Goal: Task Accomplishment & Management: Manage account settings

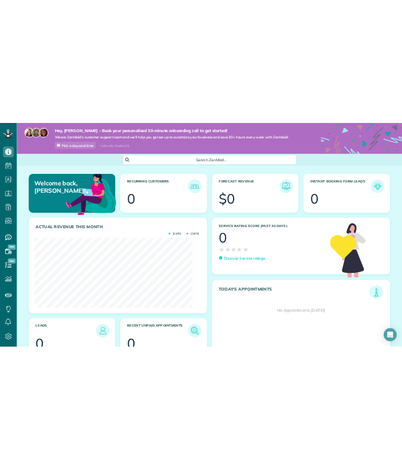
scroll to position [148, 333]
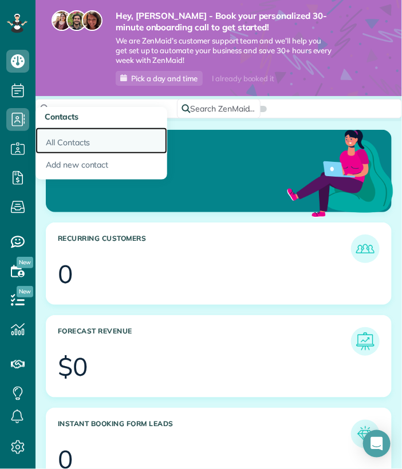
click at [70, 144] on link "All Contacts" at bounding box center [101, 141] width 132 height 26
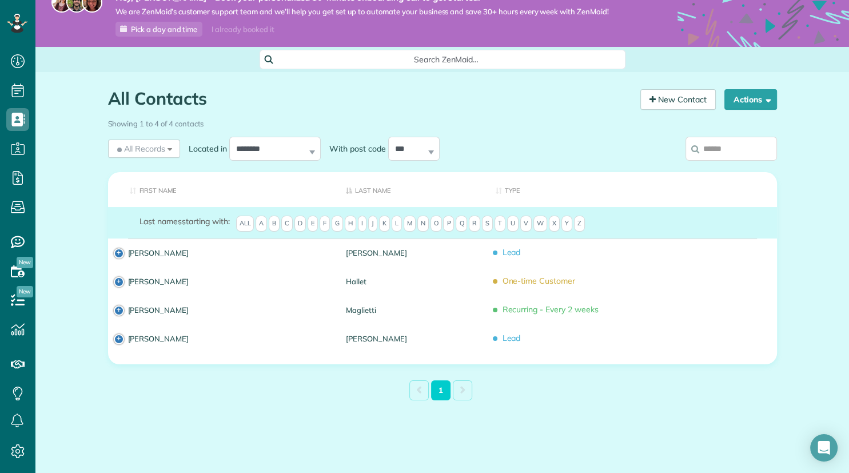
scroll to position [473, 35]
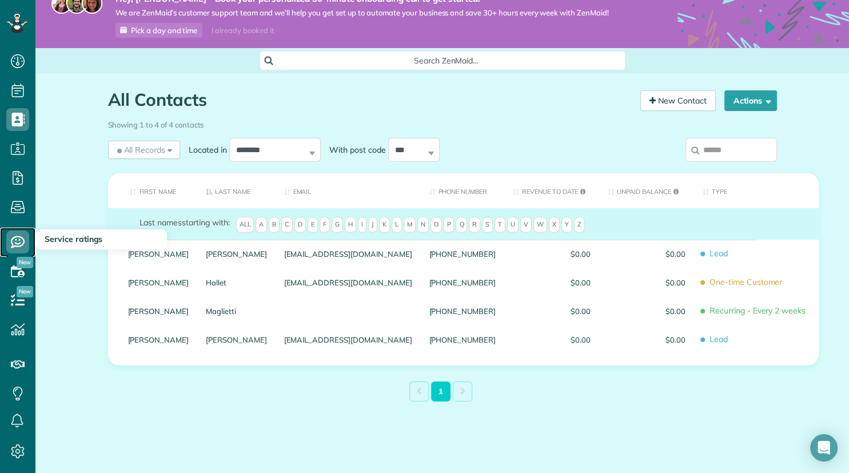
click at [24, 241] on use at bounding box center [18, 242] width 14 height 12
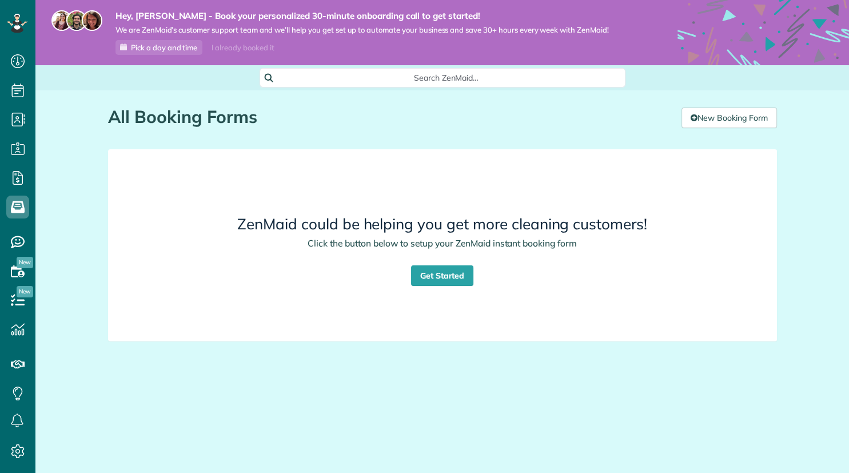
scroll to position [5, 5]
click at [443, 273] on link "Get Started" at bounding box center [442, 275] width 63 height 21
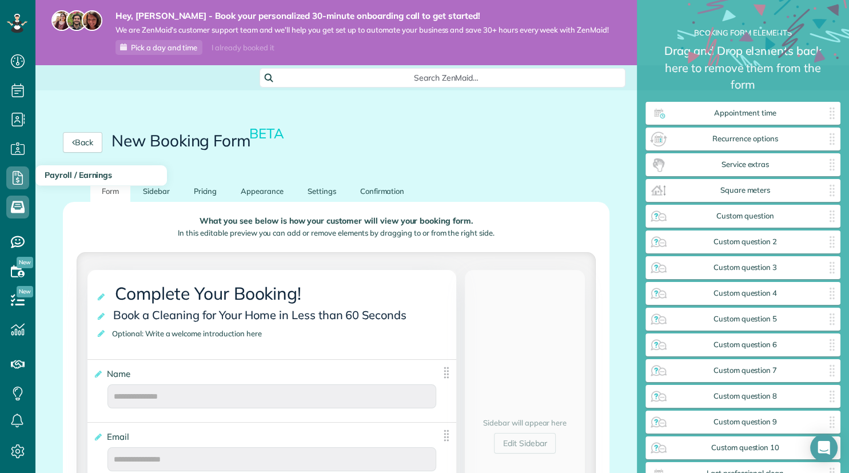
click at [56, 177] on span "Payroll / Earnings" at bounding box center [78, 175] width 67 height 10
click at [15, 182] on icon at bounding box center [17, 177] width 23 height 23
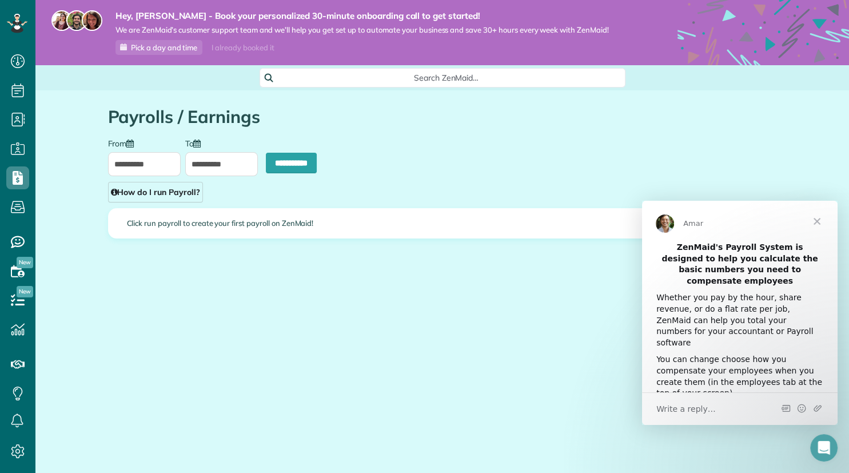
click at [819, 218] on span "Close" at bounding box center [817, 221] width 41 height 41
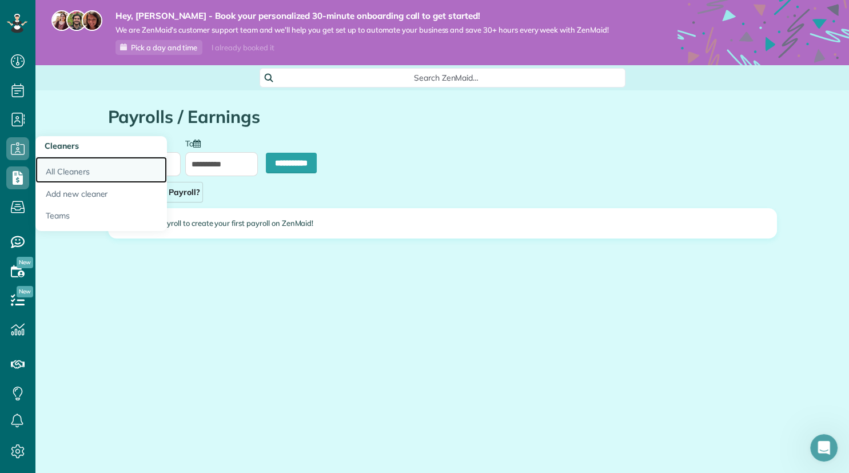
click at [65, 172] on link "All Cleaners" at bounding box center [101, 170] width 132 height 26
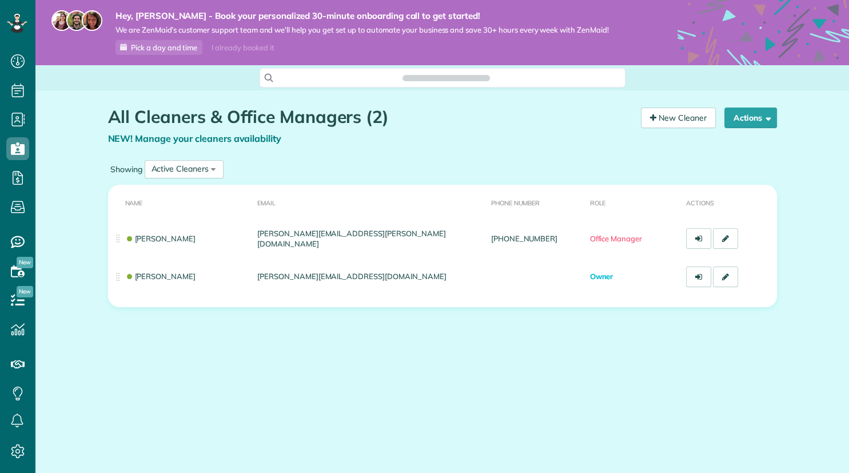
scroll to position [5, 5]
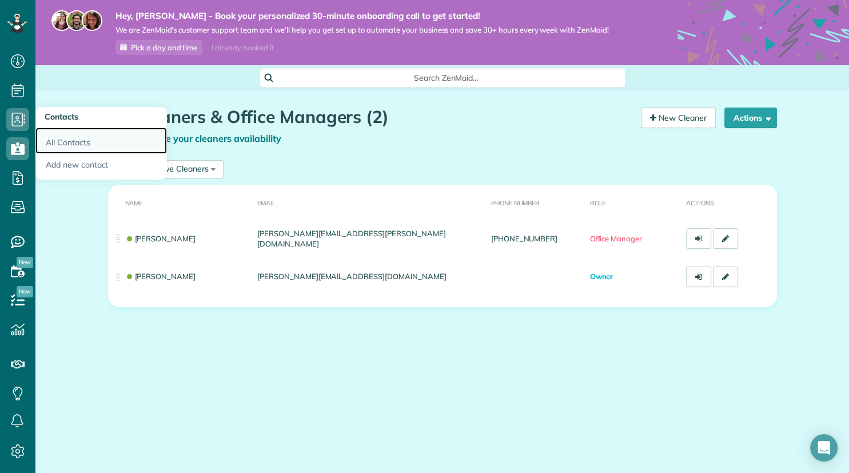
click at [77, 140] on link "All Contacts" at bounding box center [101, 141] width 132 height 26
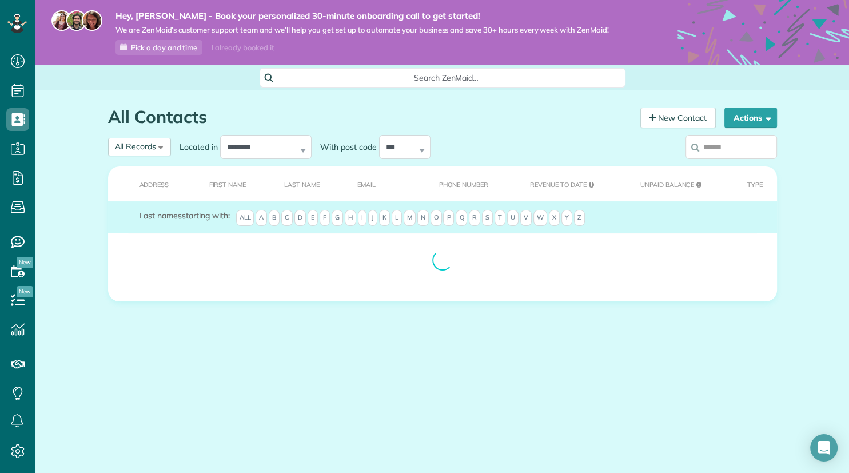
scroll to position [5, 5]
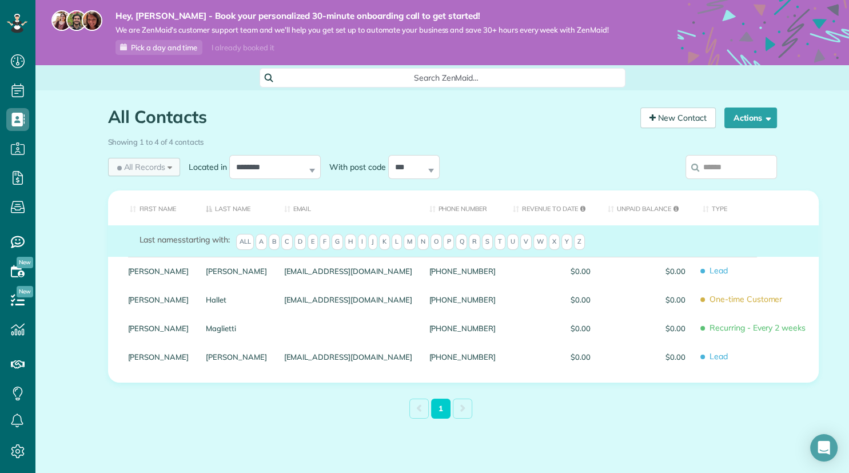
click at [170, 166] on div "All Records All Records All Customers Leads Former Customers Recurring Customer…" at bounding box center [144, 167] width 73 height 18
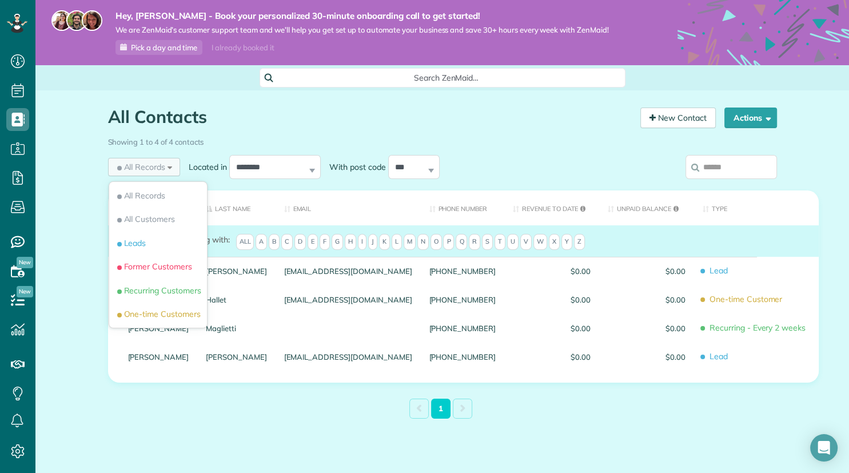
click at [170, 166] on div "All Records All Records All Customers Leads Former Customers Recurring Customer…" at bounding box center [144, 167] width 73 height 18
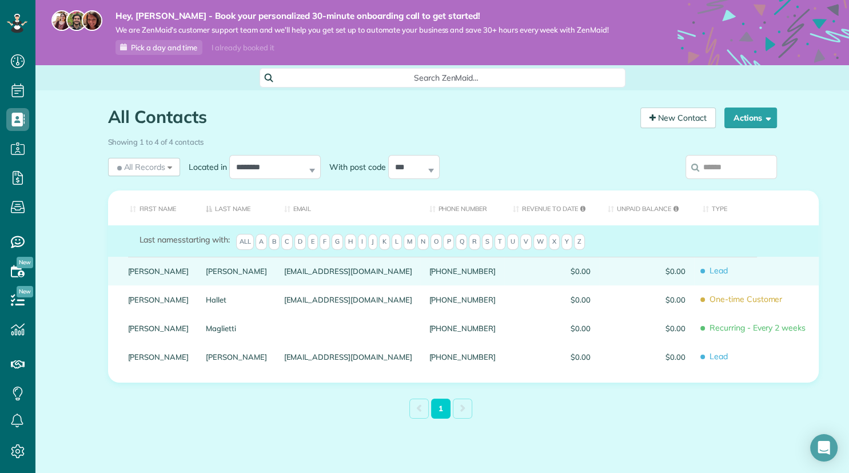
click at [703, 273] on span "Lead" at bounding box center [757, 271] width 108 height 20
click at [138, 271] on link "William" at bounding box center [158, 271] width 61 height 8
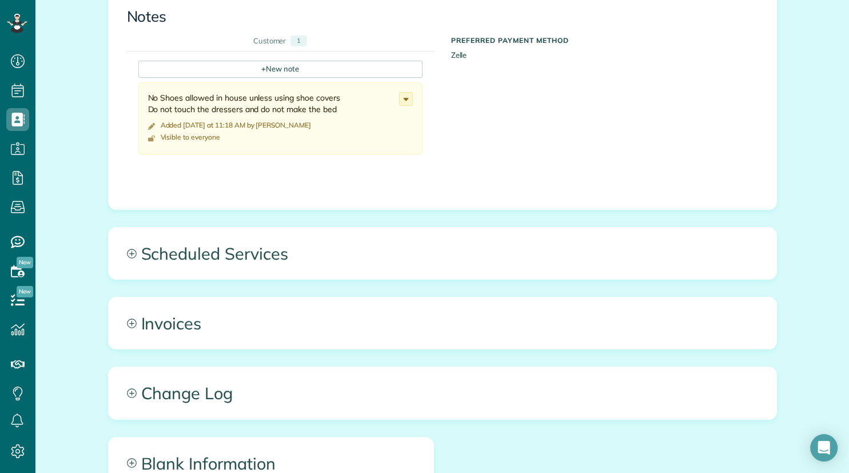
scroll to position [494, 0]
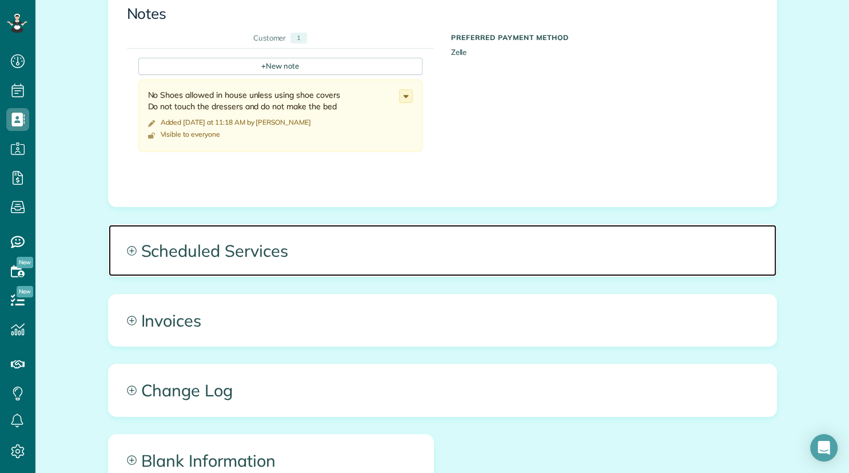
click at [130, 248] on icon at bounding box center [132, 251] width 10 height 10
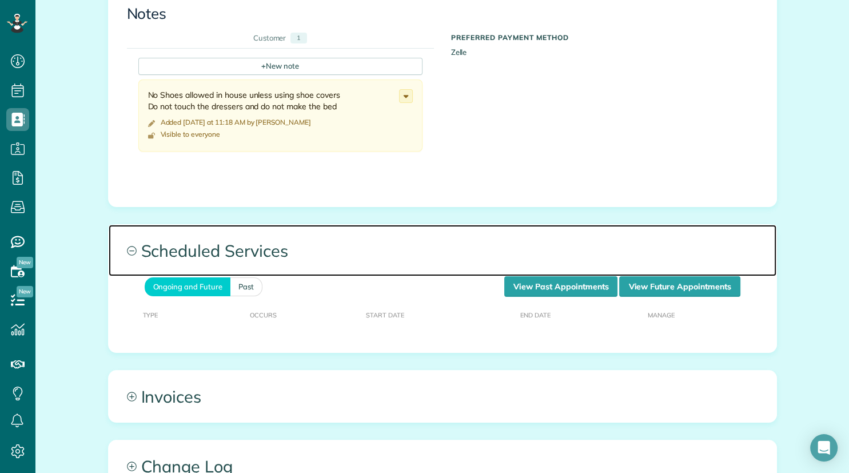
click at [132, 251] on icon at bounding box center [132, 251] width 10 height 10
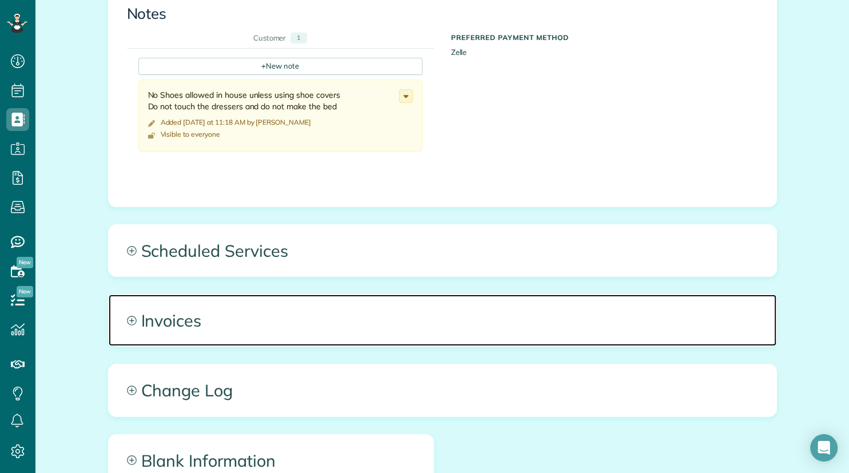
click at [132, 319] on icon at bounding box center [132, 321] width 10 height 10
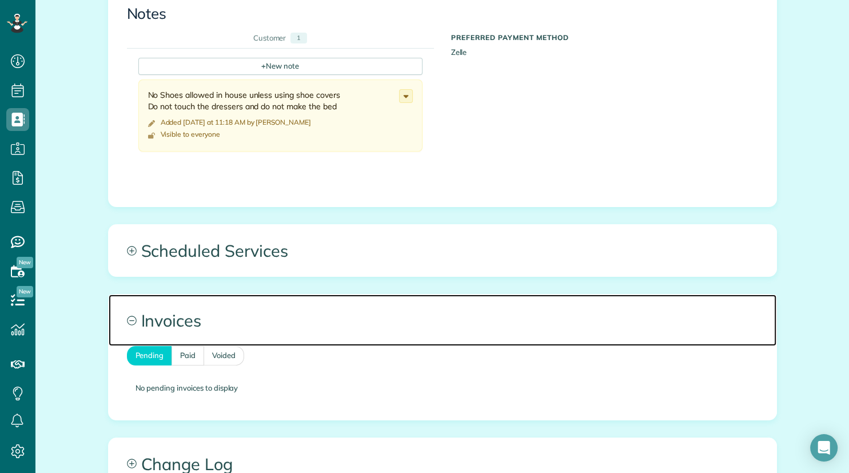
click at [133, 316] on icon at bounding box center [131, 320] width 9 height 9
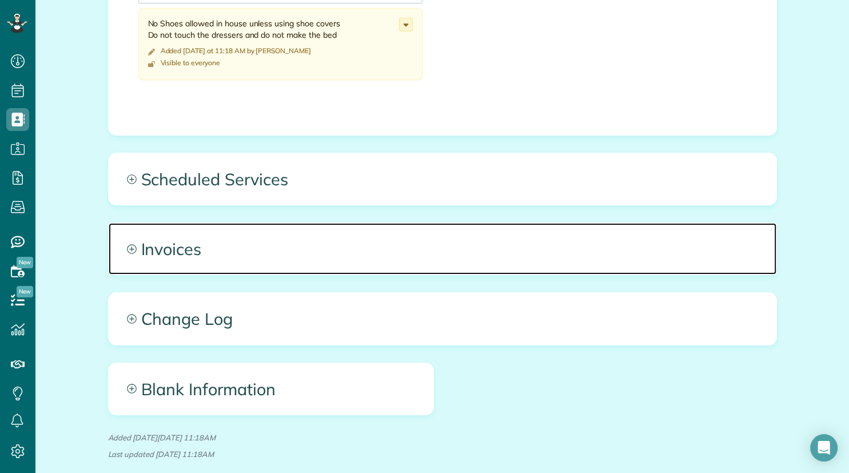
scroll to position [604, 0]
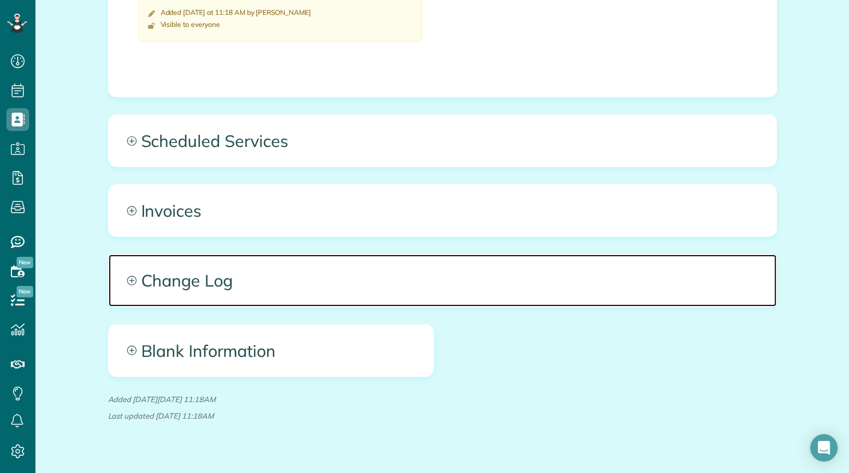
click at [132, 280] on icon at bounding box center [131, 280] width 9 height 9
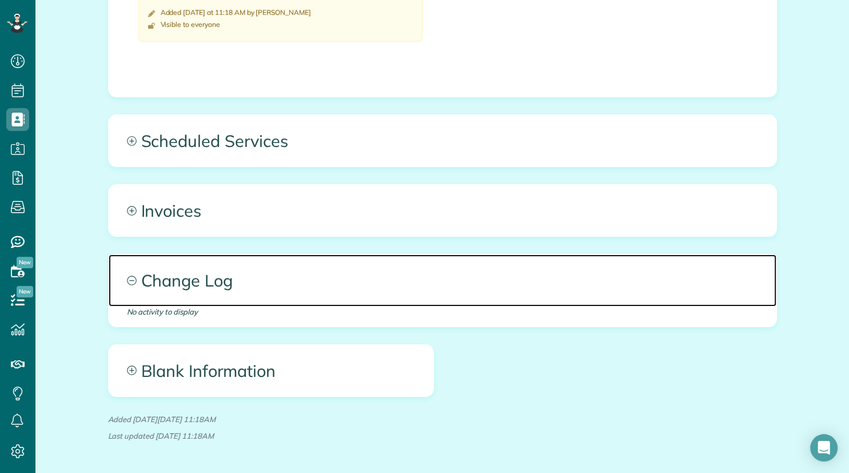
click at [132, 280] on icon at bounding box center [131, 280] width 9 height 9
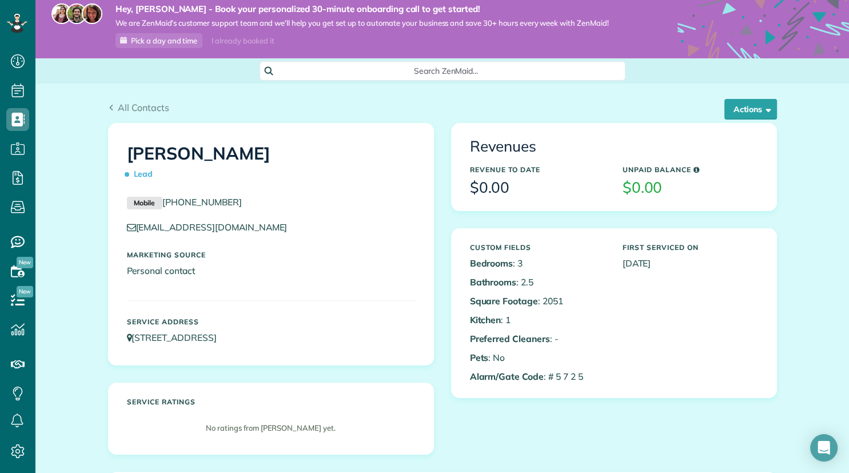
scroll to position [0, 0]
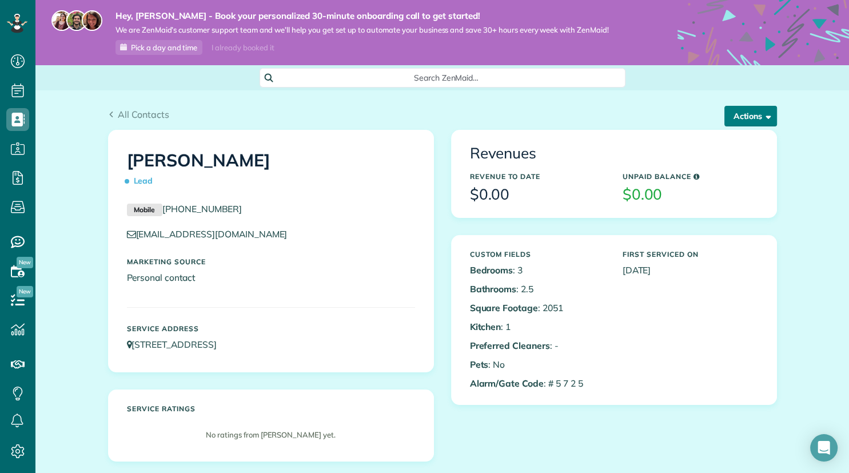
click at [763, 116] on span "button" at bounding box center [766, 116] width 9 height 9
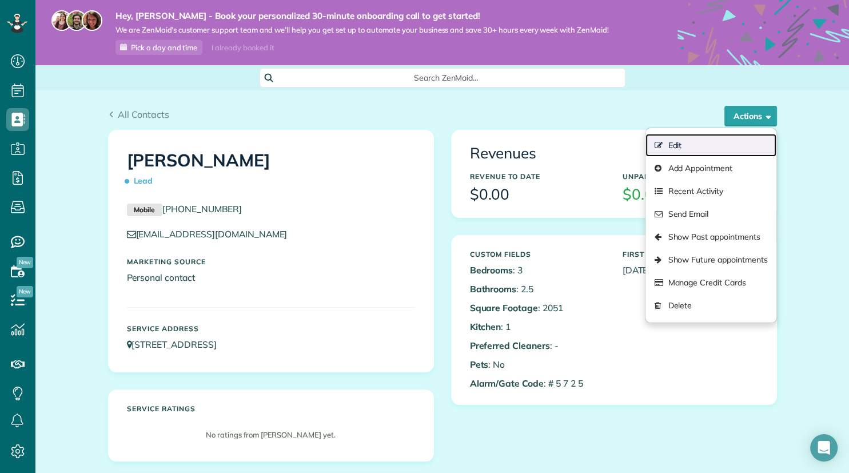
click at [692, 145] on link "Edit" at bounding box center [711, 145] width 130 height 23
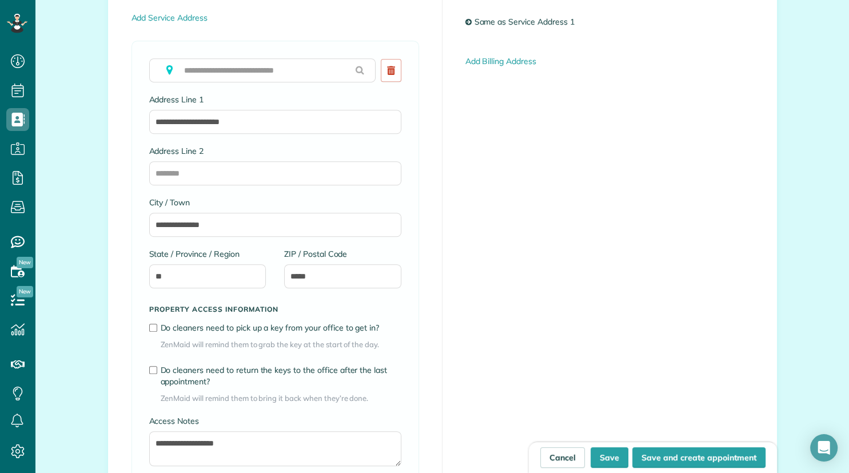
scroll to position [439, 0]
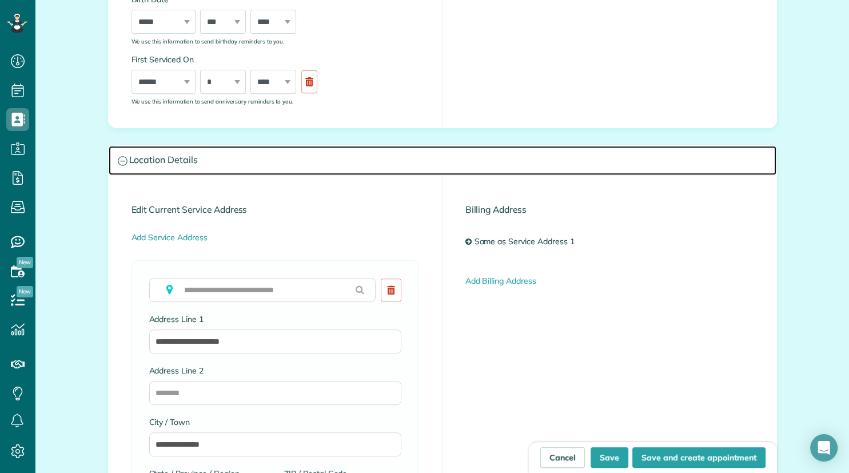
click at [122, 160] on icon at bounding box center [122, 160] width 9 height 9
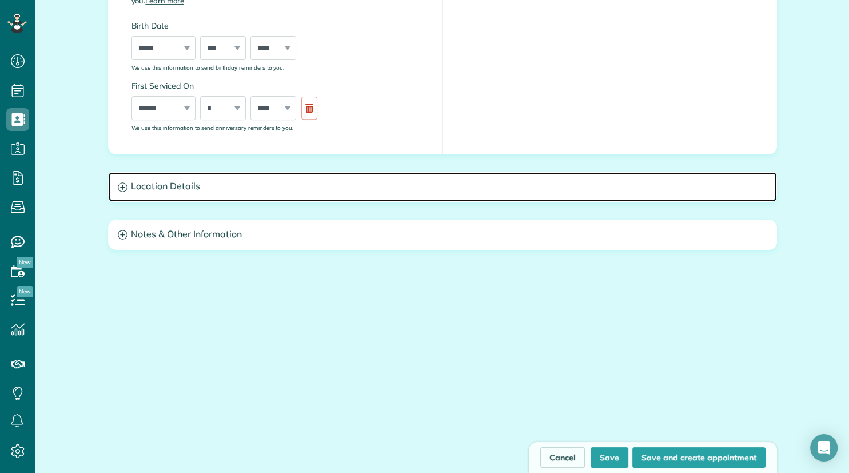
scroll to position [412, 0]
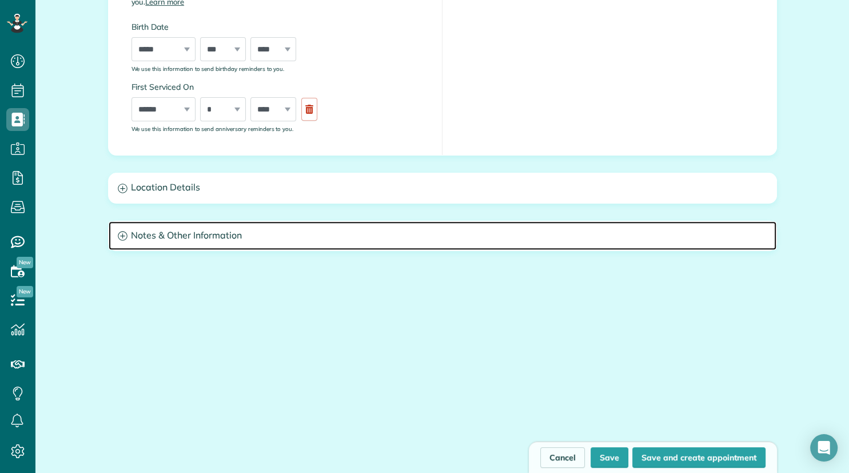
click at [125, 235] on icon at bounding box center [122, 236] width 9 height 9
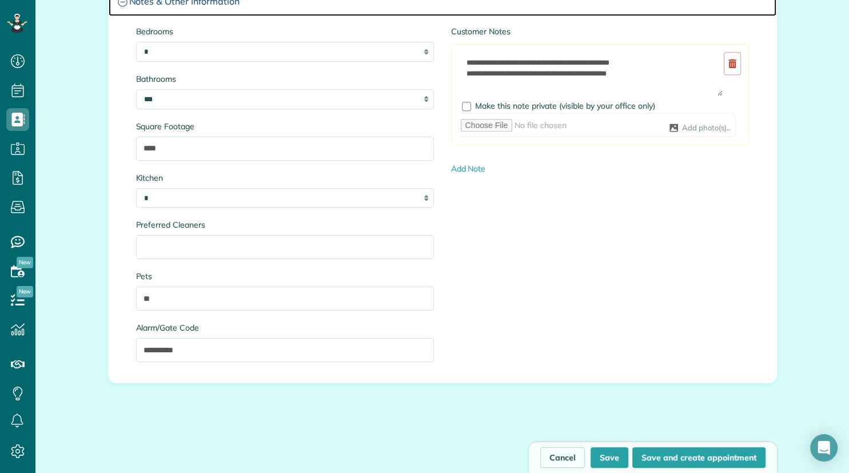
scroll to position [467, 0]
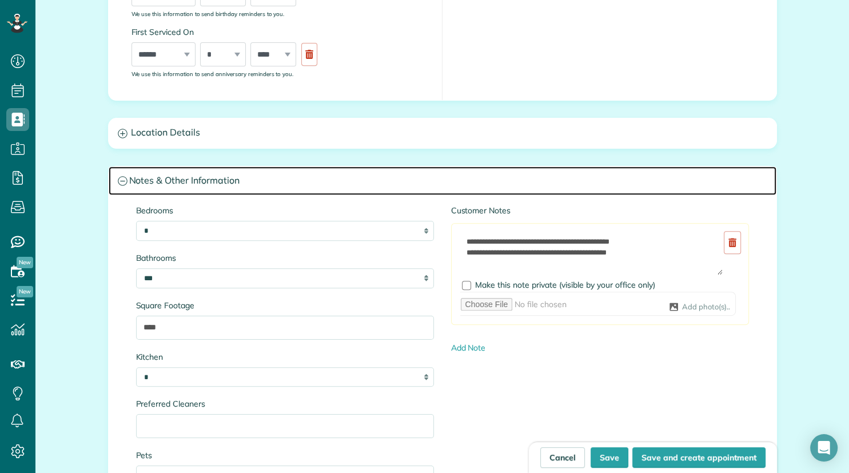
click at [124, 181] on icon at bounding box center [123, 181] width 10 height 10
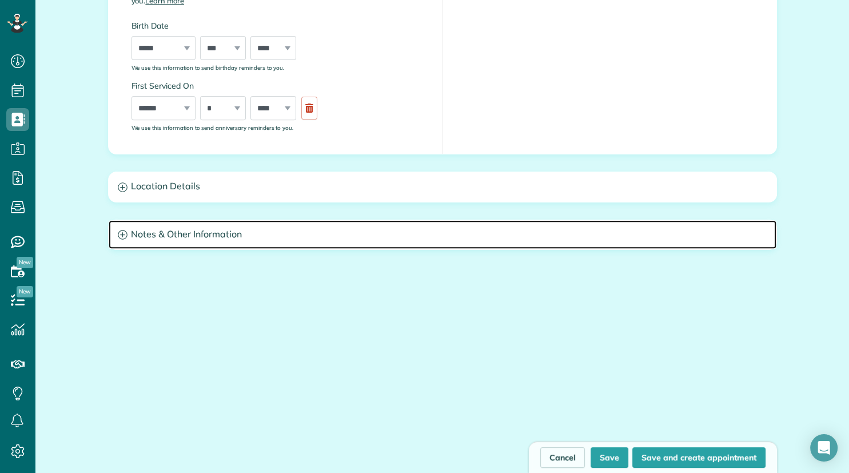
scroll to position [412, 0]
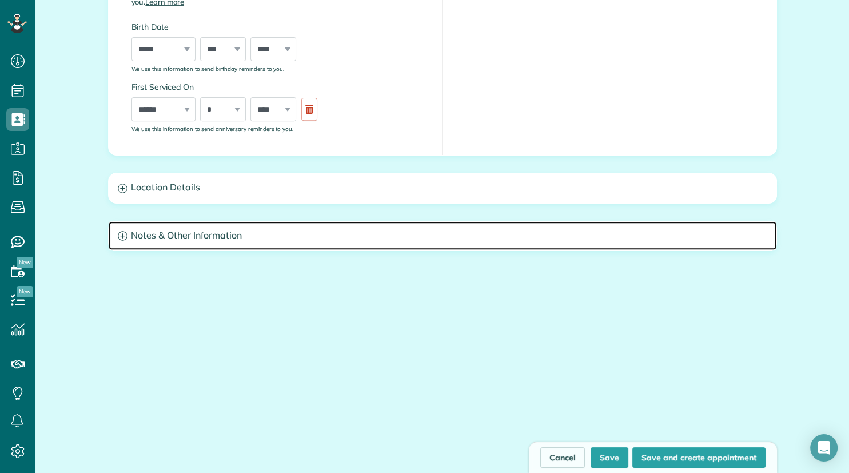
click at [121, 236] on icon at bounding box center [123, 236] width 10 height 10
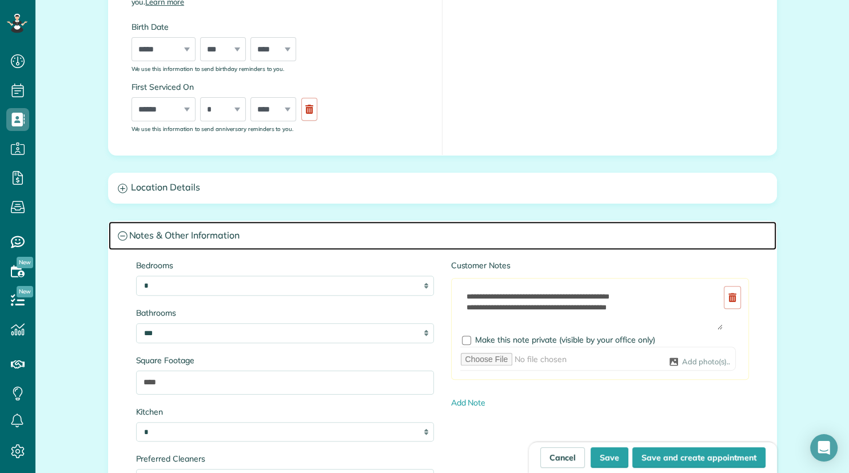
click at [121, 233] on icon at bounding box center [123, 236] width 10 height 10
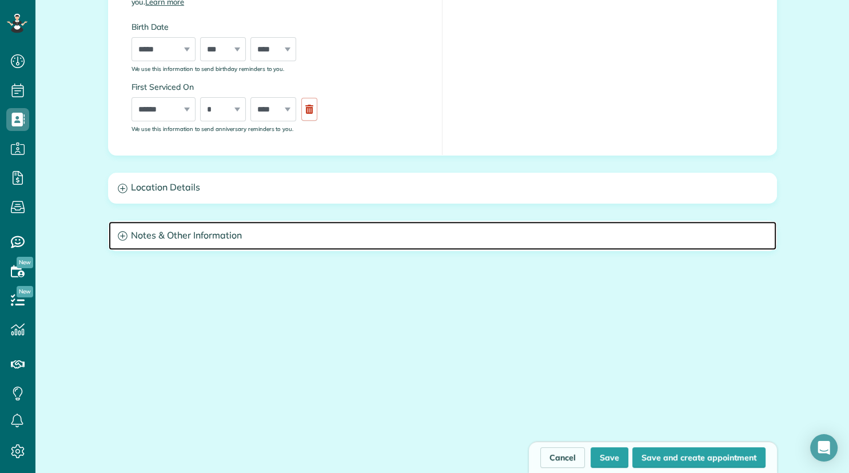
click at [121, 233] on icon at bounding box center [123, 236] width 10 height 10
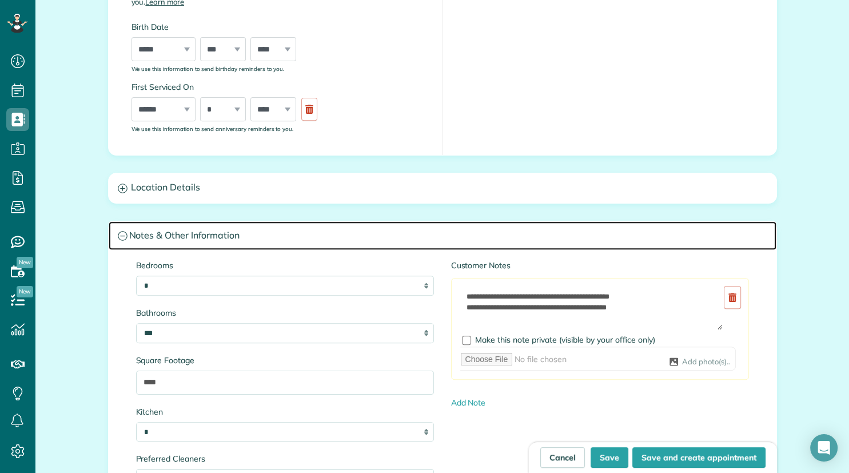
click at [121, 233] on icon at bounding box center [123, 236] width 10 height 10
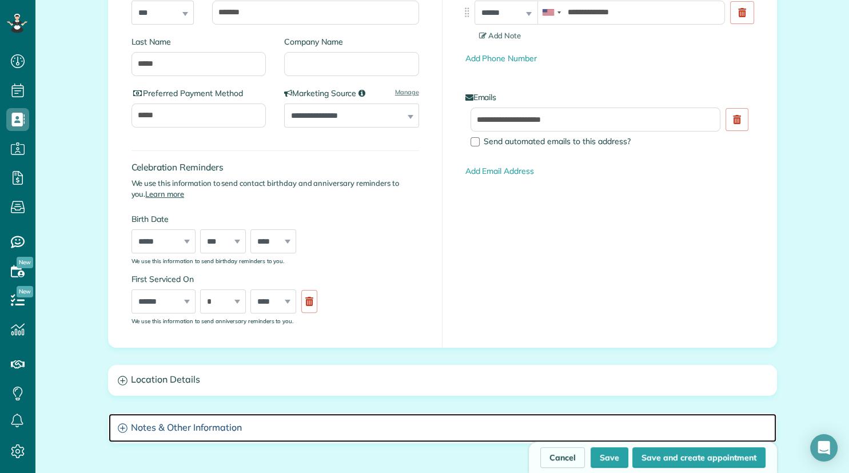
scroll to position [0, 0]
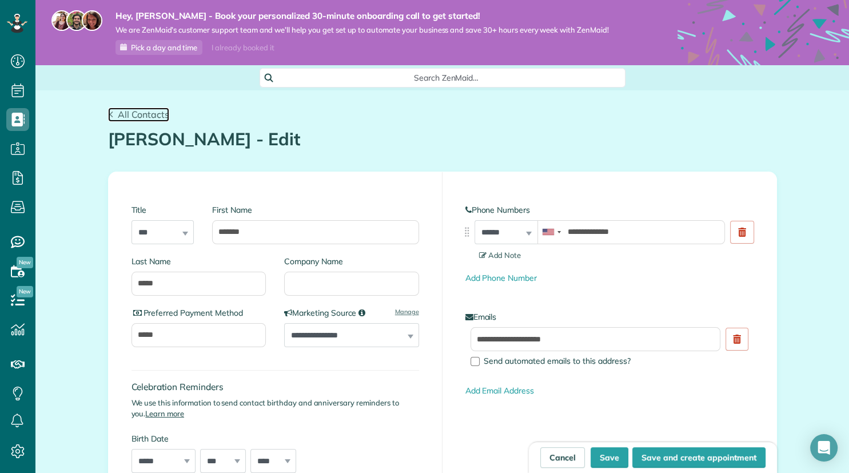
click at [125, 114] on span "All Contacts" at bounding box center [143, 114] width 51 height 11
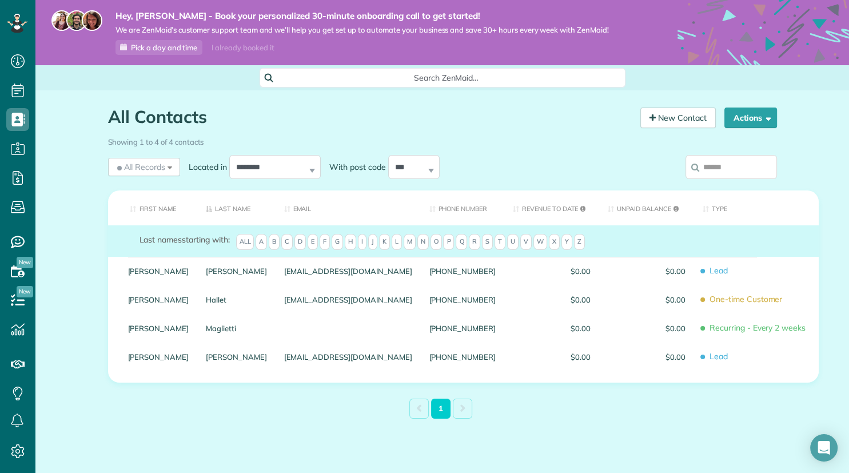
scroll to position [5, 5]
click at [313, 170] on div "**********" at bounding box center [275, 167] width 92 height 24
click at [313, 169] on div "**********" at bounding box center [275, 167] width 92 height 24
click at [229, 155] on select "**********" at bounding box center [275, 167] width 92 height 24
select select "**********"
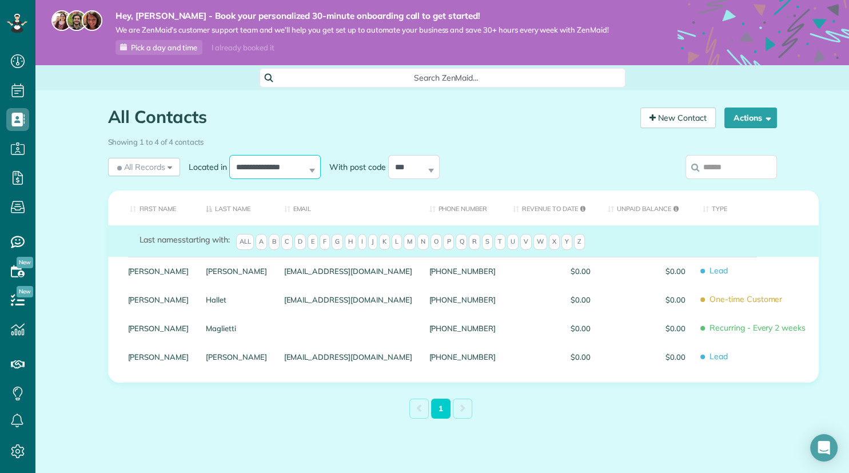
click option "**********" at bounding box center [0, 0] width 0 height 0
click at [229, 155] on select "**********" at bounding box center [275, 167] width 92 height 24
select select
click option "********" at bounding box center [0, 0] width 0 height 0
click at [170, 167] on div "All Records All Records All Customers Leads Former Customers Recurring Customer…" at bounding box center [144, 167] width 73 height 18
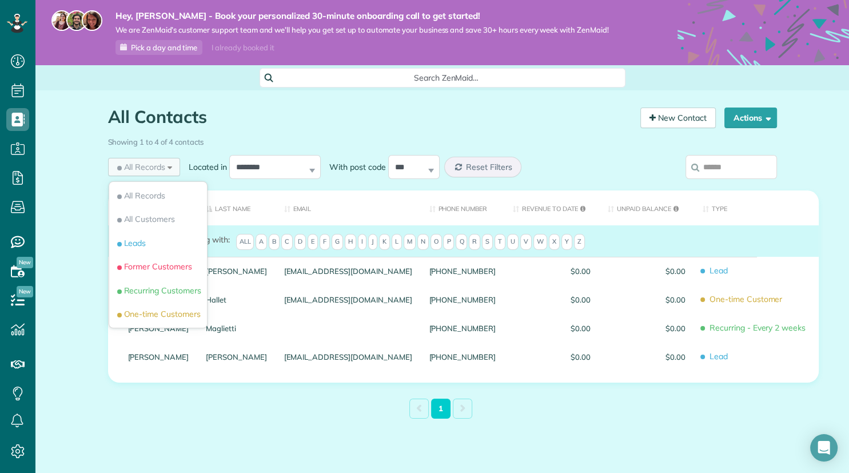
click at [169, 168] on div "All Records All Records All Customers Leads Former Customers Recurring Customer…" at bounding box center [144, 167] width 73 height 18
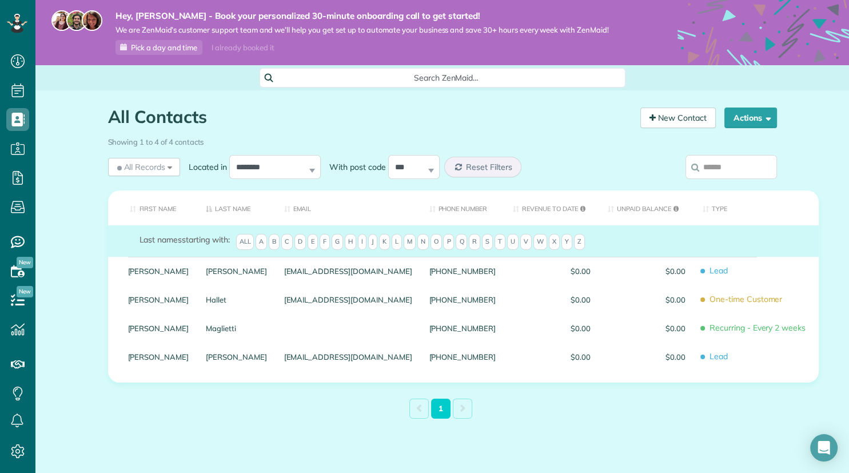
click at [533, 124] on h1 "All Contacts" at bounding box center [370, 117] width 524 height 19
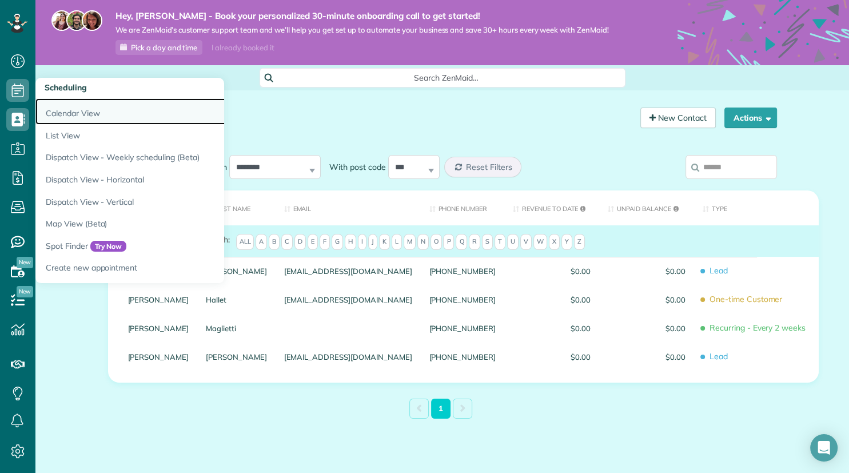
click at [92, 114] on link "Calendar View" at bounding box center [178, 111] width 286 height 26
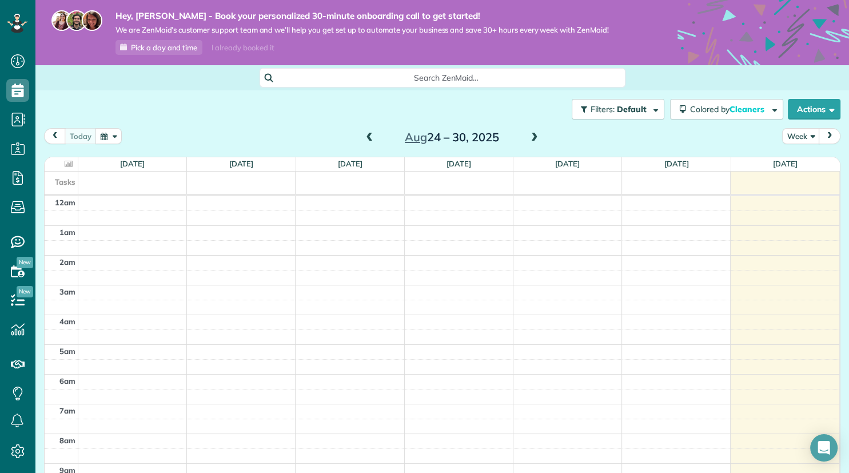
scroll to position [165, 0]
click at [538, 138] on span at bounding box center [535, 138] width 13 height 10
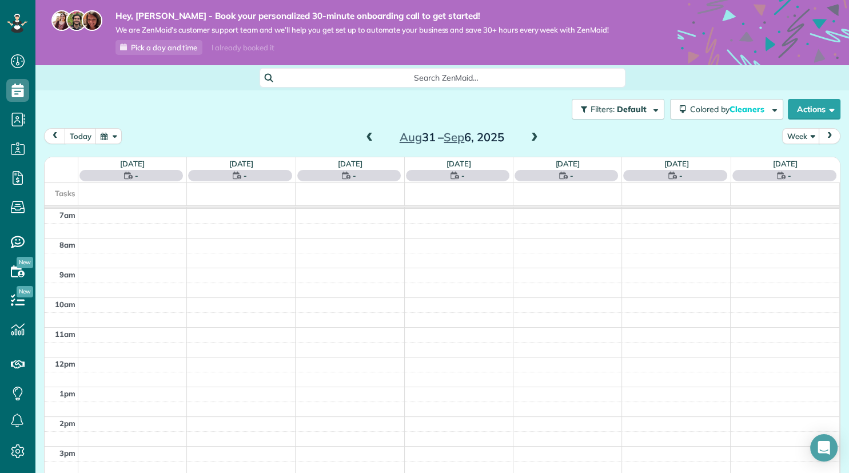
scroll to position [207, 0]
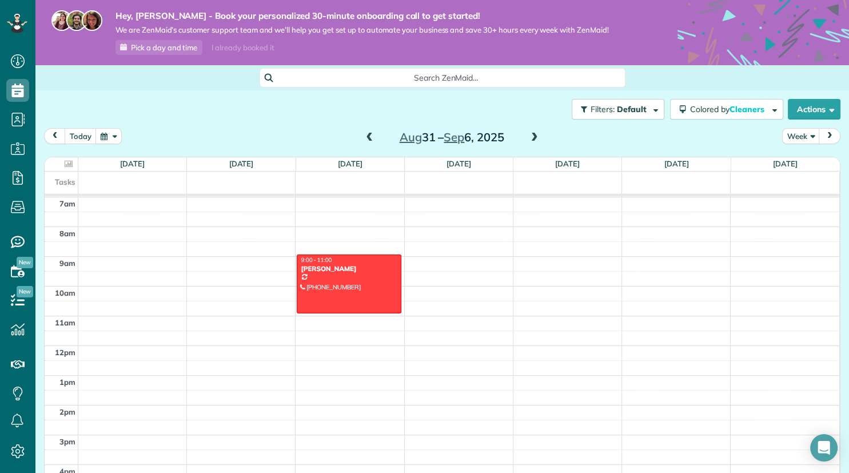
click at [538, 138] on span at bounding box center [535, 138] width 13 height 10
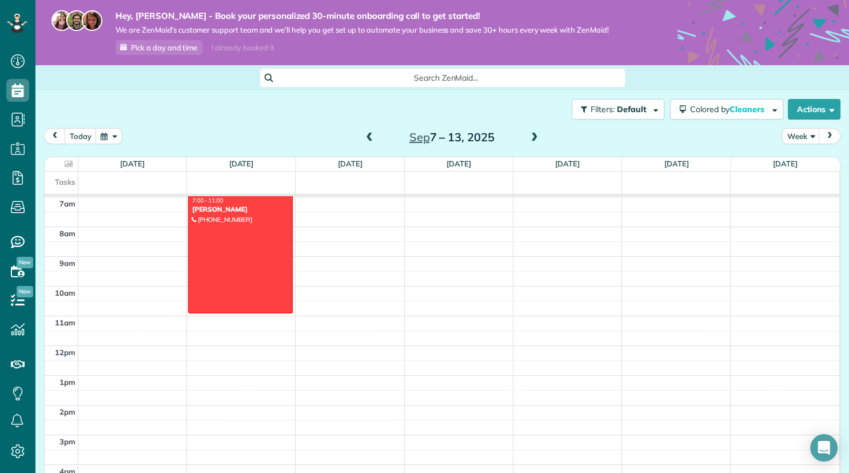
drag, startPoint x: 239, startPoint y: 308, endPoint x: 223, endPoint y: 309, distance: 16.1
click at [223, 309] on link "7:00 - 11:00 [PERSON_NAME] [PHONE_NUMBER] [STREET_ADDRESS]" at bounding box center [240, 254] width 104 height 118
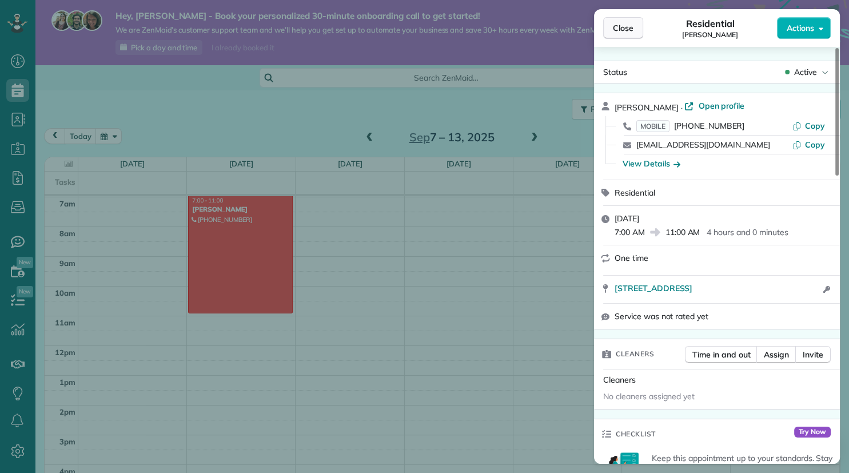
click at [639, 26] on button "Close" at bounding box center [623, 28] width 40 height 22
